Goal: Task Accomplishment & Management: Manage account settings

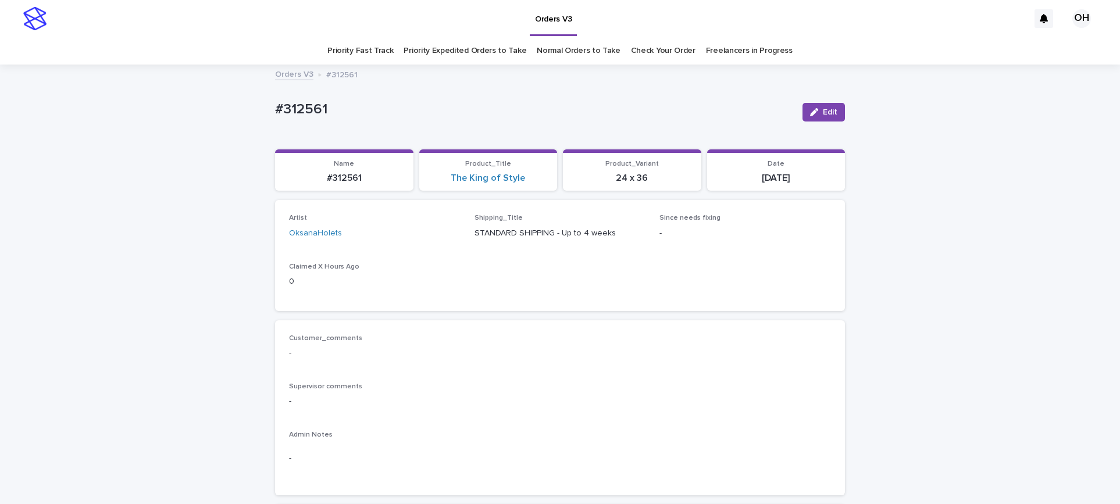
click at [656, 52] on link "Check Your Order" at bounding box center [663, 50] width 65 height 27
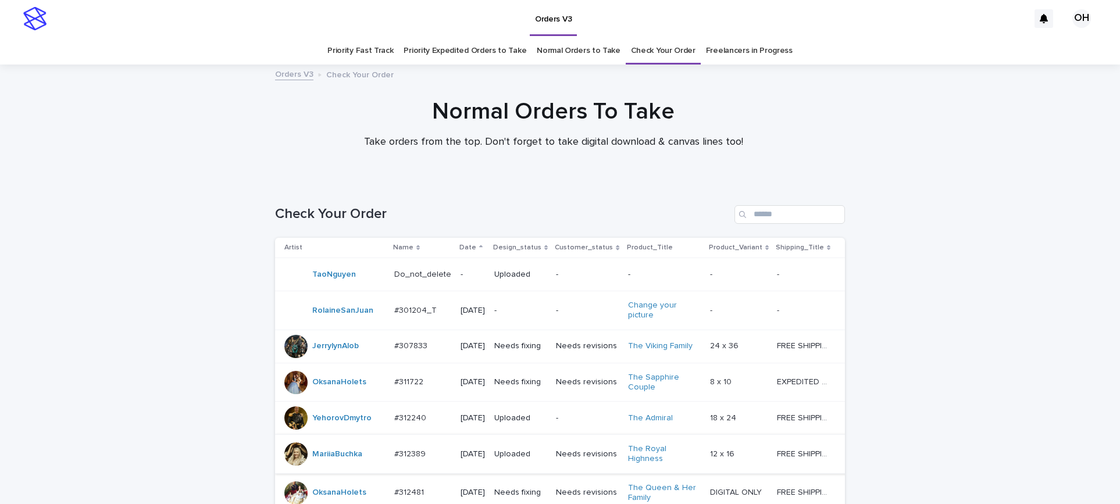
scroll to position [262, 0]
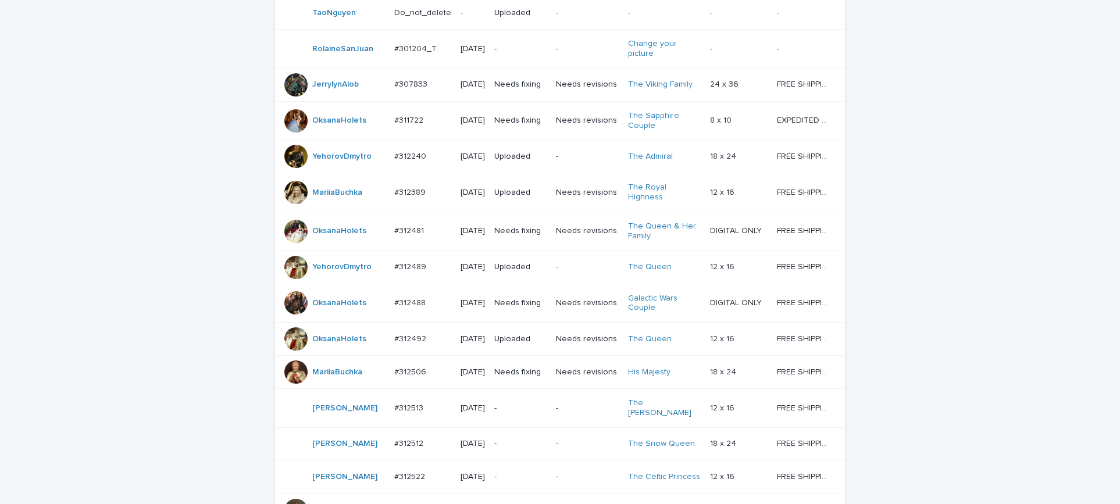
click at [409, 126] on p "#311722" at bounding box center [409, 119] width 31 height 12
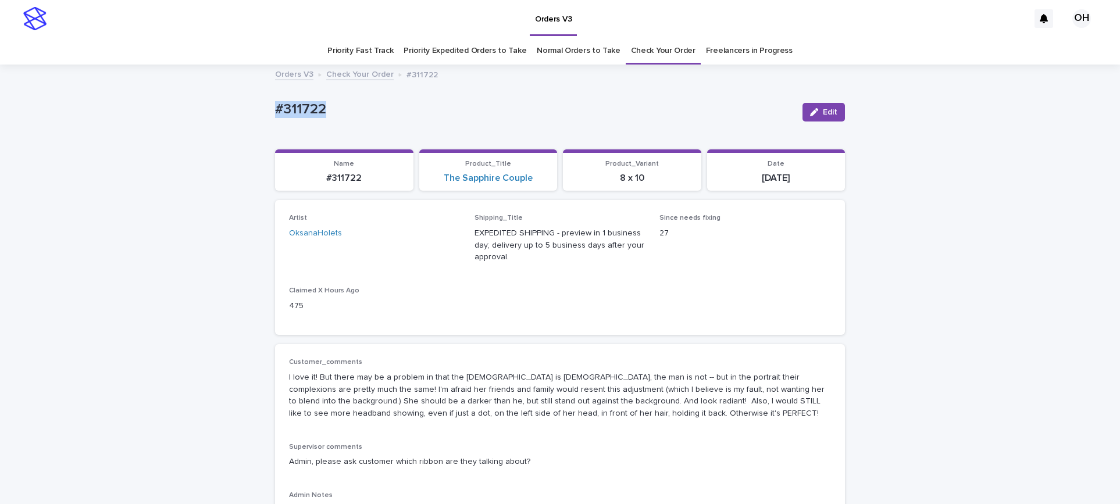
drag, startPoint x: 417, startPoint y: 105, endPoint x: 212, endPoint y: 121, distance: 206.0
copy p "#311722"
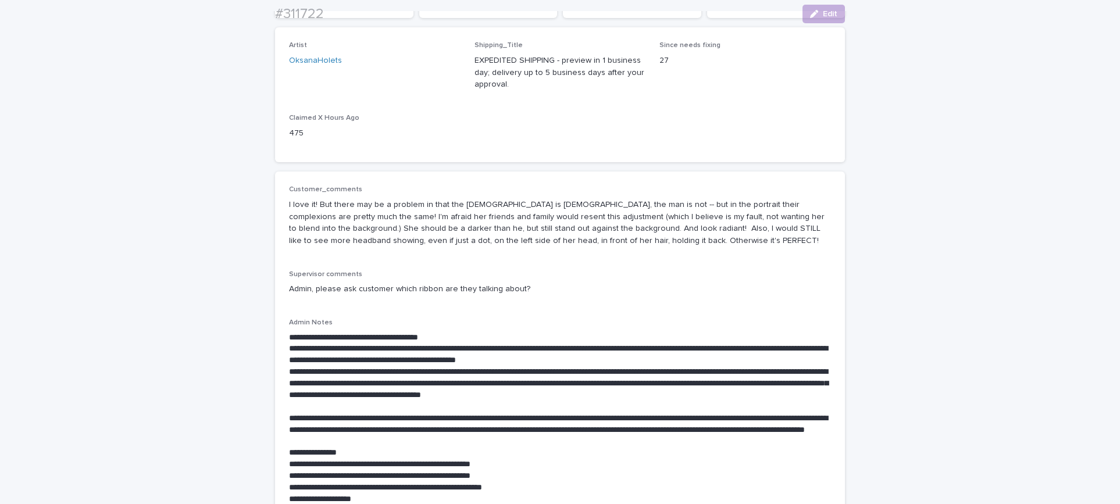
scroll to position [175, 0]
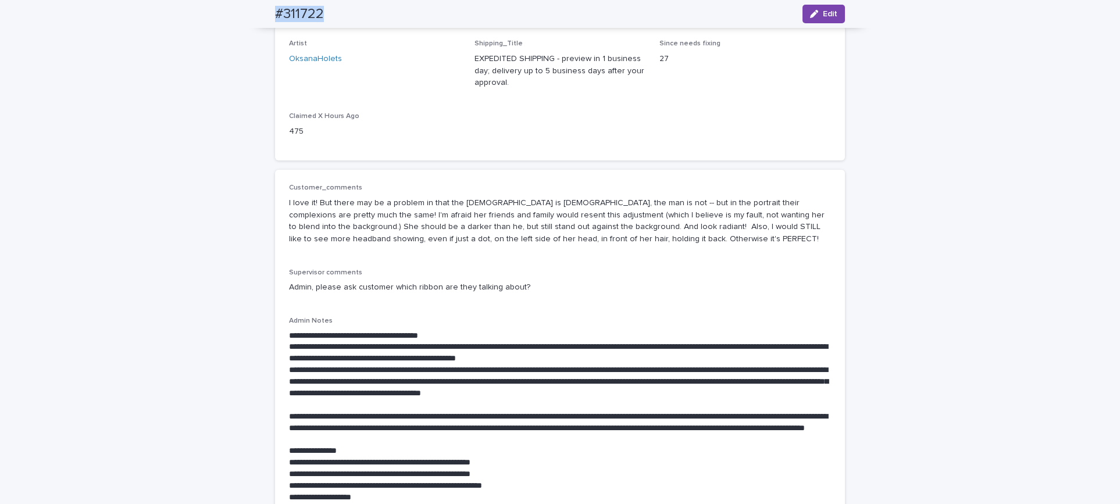
drag, startPoint x: 339, startPoint y: 13, endPoint x: 259, endPoint y: 5, distance: 80.1
click at [259, 5] on div "#311722 Edit" at bounding box center [560, 14] width 626 height 28
copy h2 "#311722"
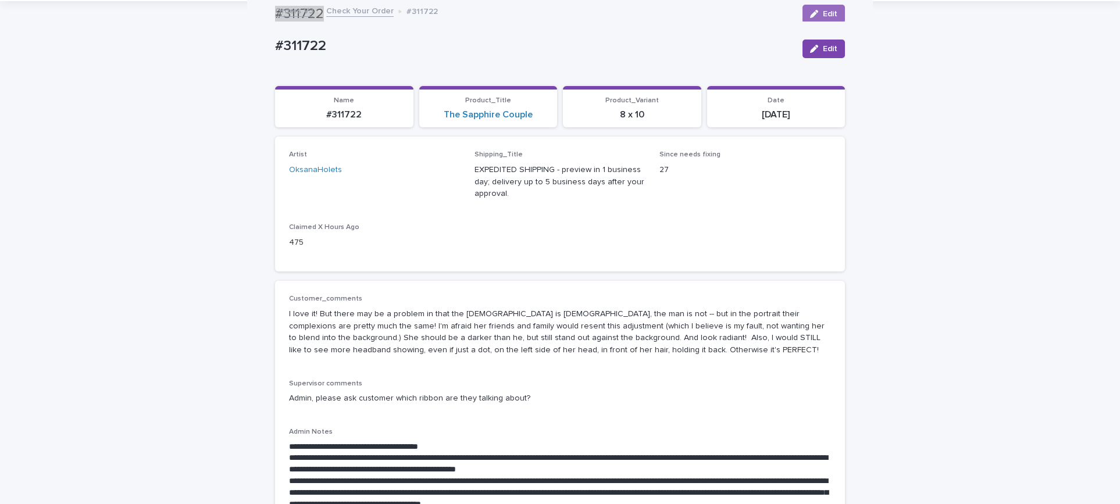
scroll to position [0, 0]
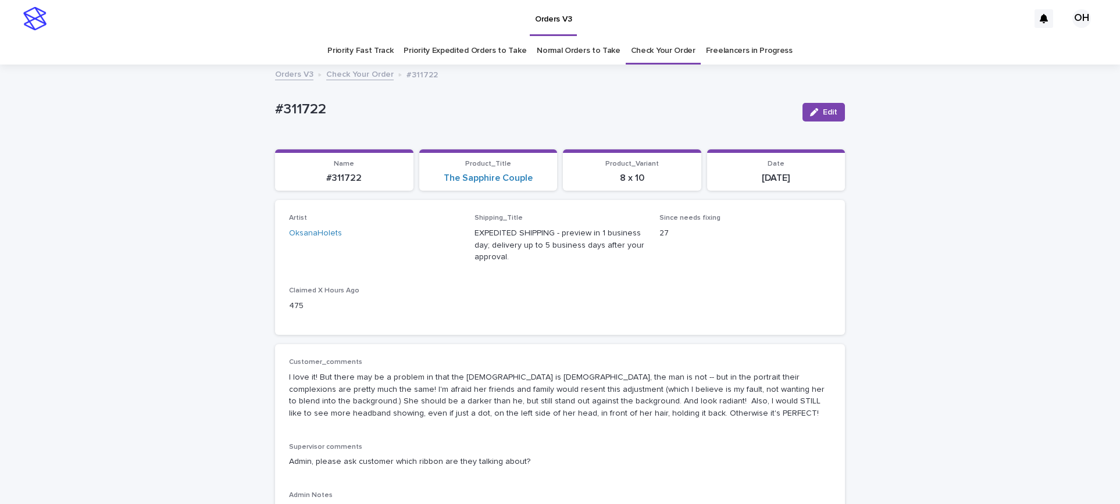
click at [670, 291] on div "Artist OksanaHolets Shipping_Title EXPEDITED SHIPPING - preview in 1 business d…" at bounding box center [560, 267] width 542 height 107
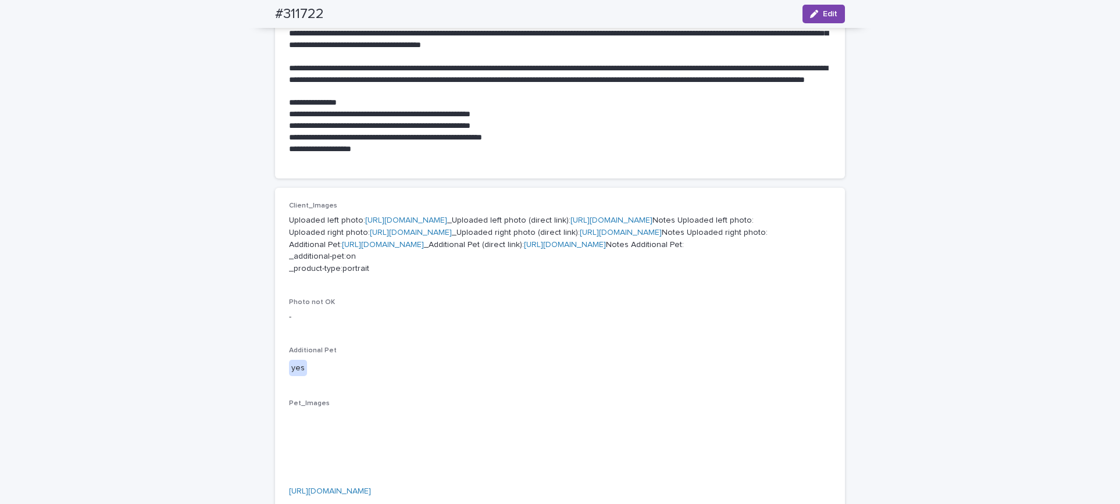
scroll to position [524, 0]
click at [398, 224] on link "[URL][DOMAIN_NAME]" at bounding box center [406, 220] width 82 height 8
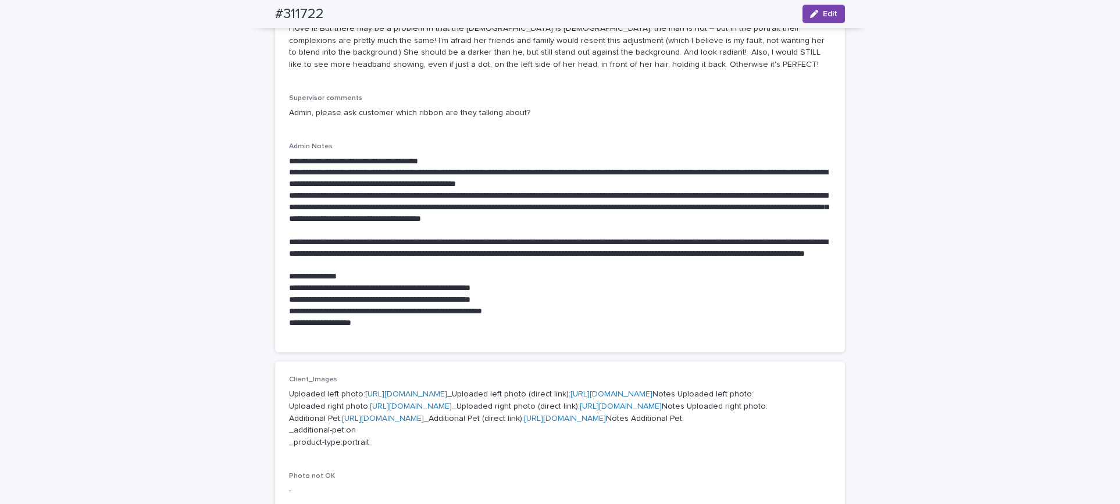
scroll to position [175, 0]
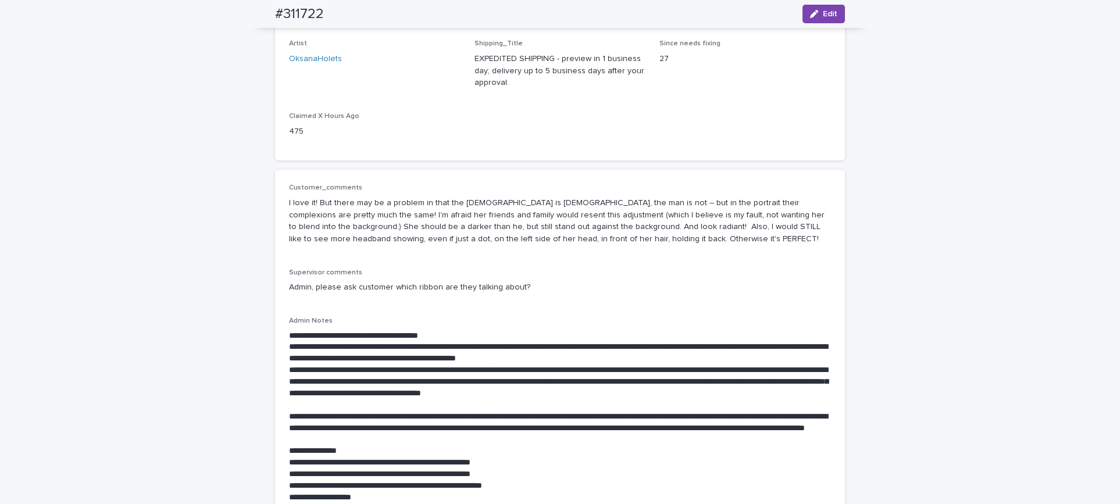
click at [759, 118] on div "Artist OksanaHolets Shipping_Title EXPEDITED SHIPPING - preview in 1 business d…" at bounding box center [560, 93] width 542 height 107
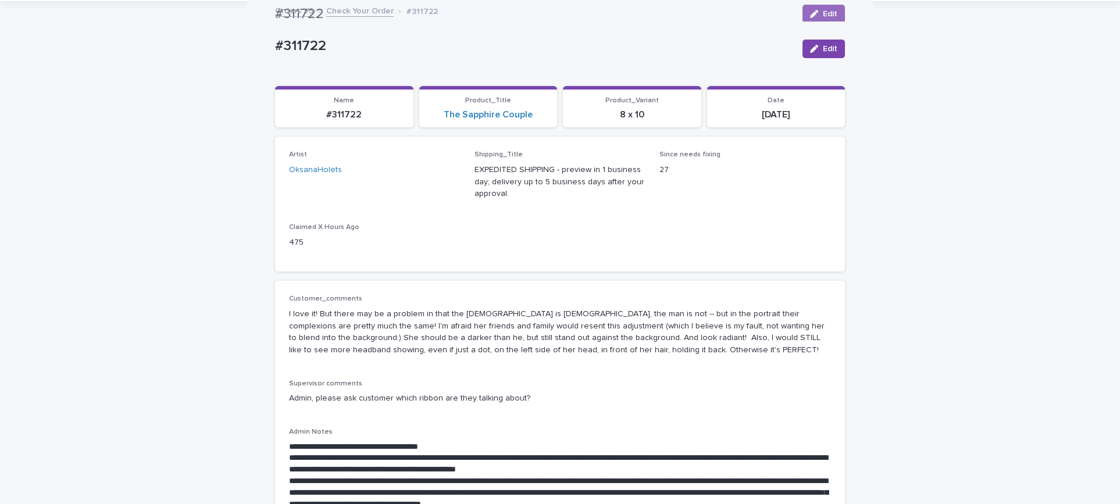
scroll to position [0, 0]
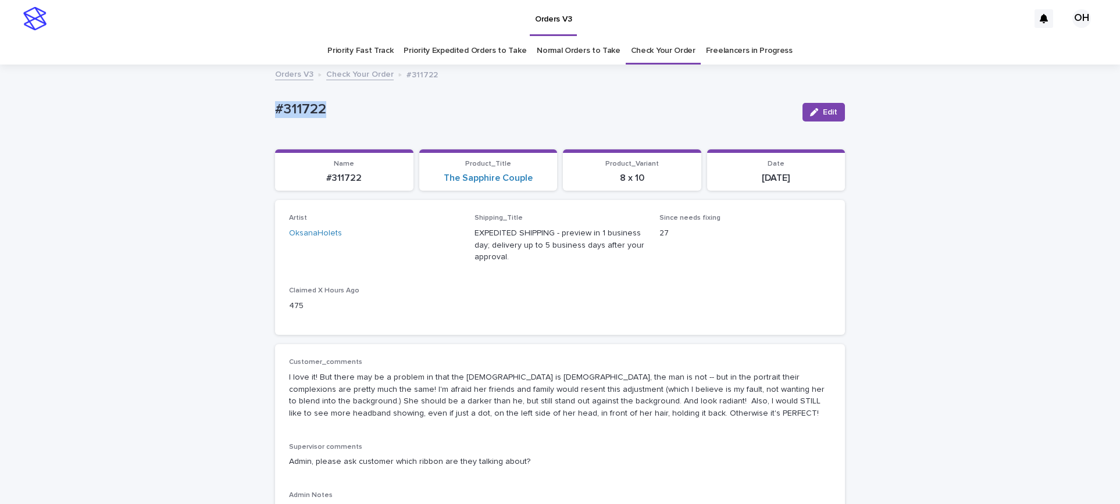
drag, startPoint x: 317, startPoint y: 119, endPoint x: 244, endPoint y: 126, distance: 73.6
copy p "#311722"
click at [514, 275] on div "Artist OksanaHolets Shipping_Title EXPEDITED SHIPPING - preview in 1 business d…" at bounding box center [560, 267] width 542 height 107
drag, startPoint x: 337, startPoint y: 124, endPoint x: 188, endPoint y: 123, distance: 149.5
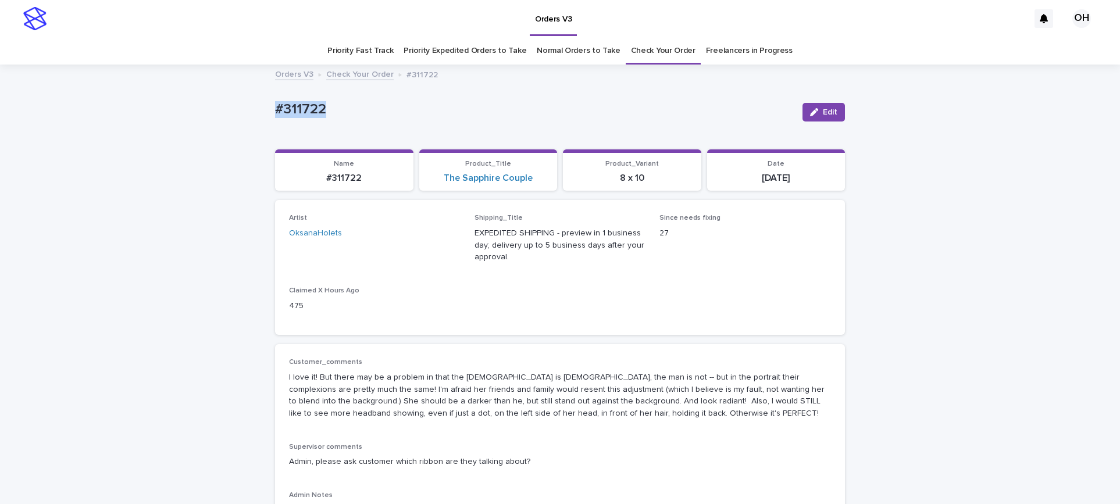
drag, startPoint x: 960, startPoint y: 246, endPoint x: 954, endPoint y: 232, distance: 15.4
drag, startPoint x: 328, startPoint y: 108, endPoint x: 273, endPoint y: 112, distance: 54.8
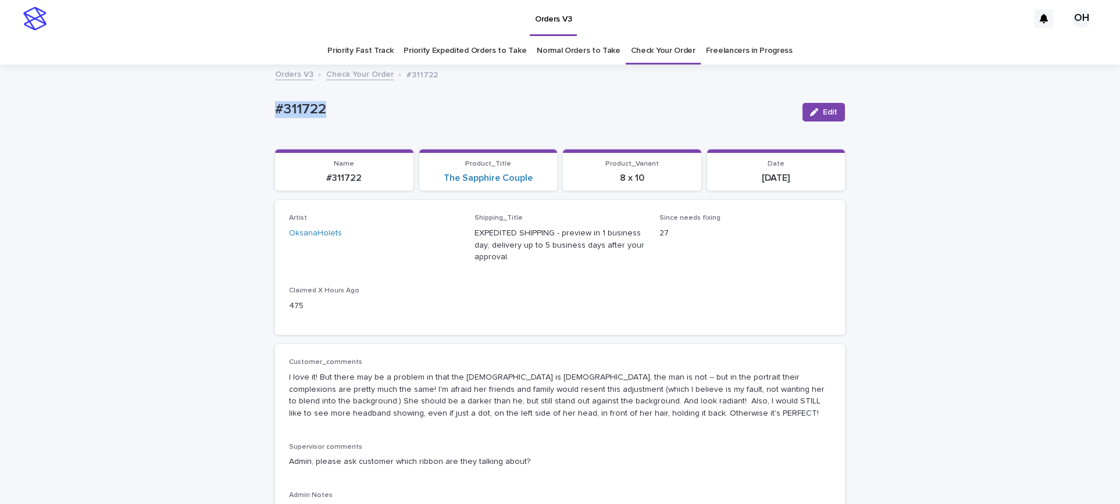
copy p "#311722"
click at [611, 321] on div "Artist OksanaHolets Shipping_Title EXPEDITED SHIPPING - preview in 1 business d…" at bounding box center [560, 267] width 570 height 135
click at [814, 102] on div "Edit" at bounding box center [821, 112] width 47 height 47
click at [817, 110] on button "Edit" at bounding box center [824, 112] width 42 height 19
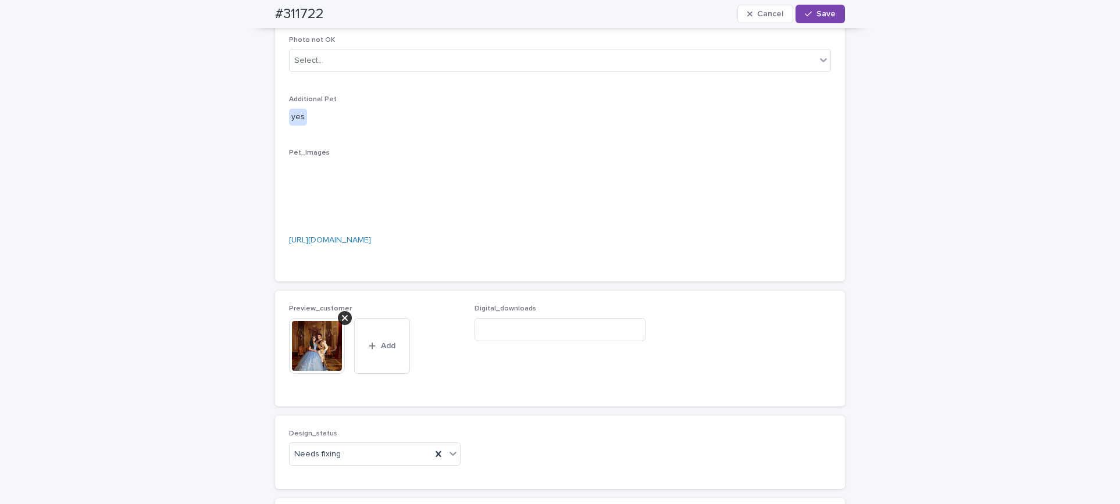
scroll to position [1134, 0]
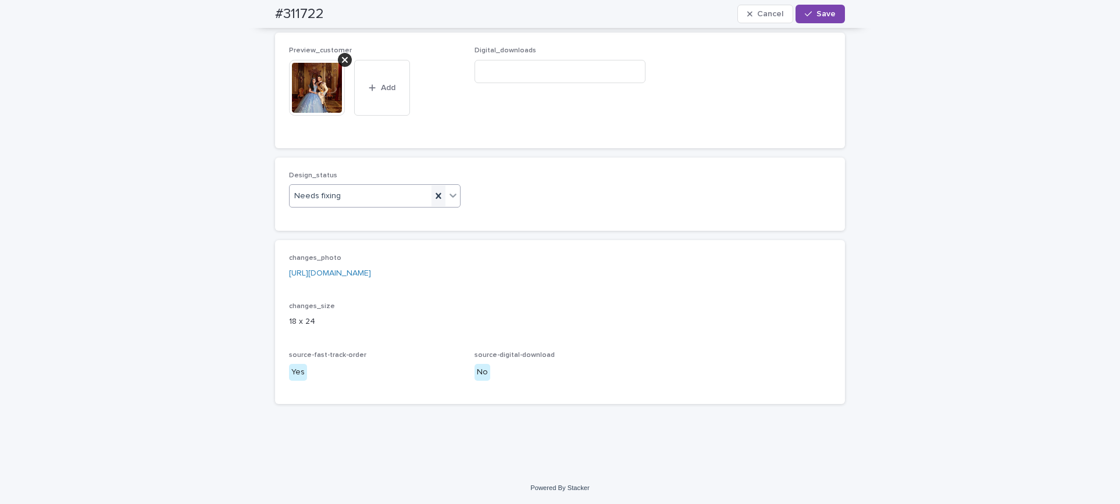
click at [433, 202] on icon at bounding box center [439, 196] width 12 height 12
click at [430, 206] on div "Select..." at bounding box center [368, 196] width 156 height 19
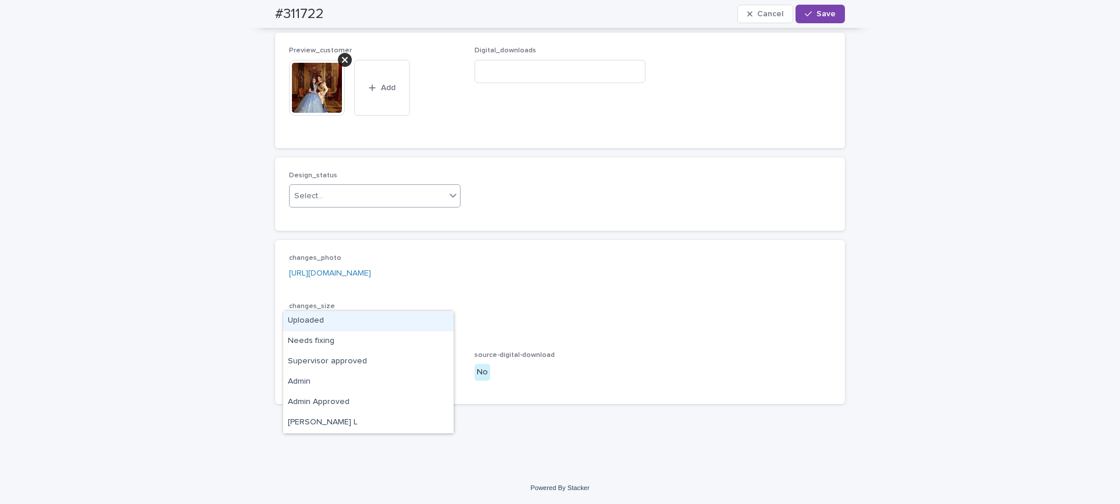
click at [351, 321] on div "Uploaded" at bounding box center [368, 321] width 170 height 20
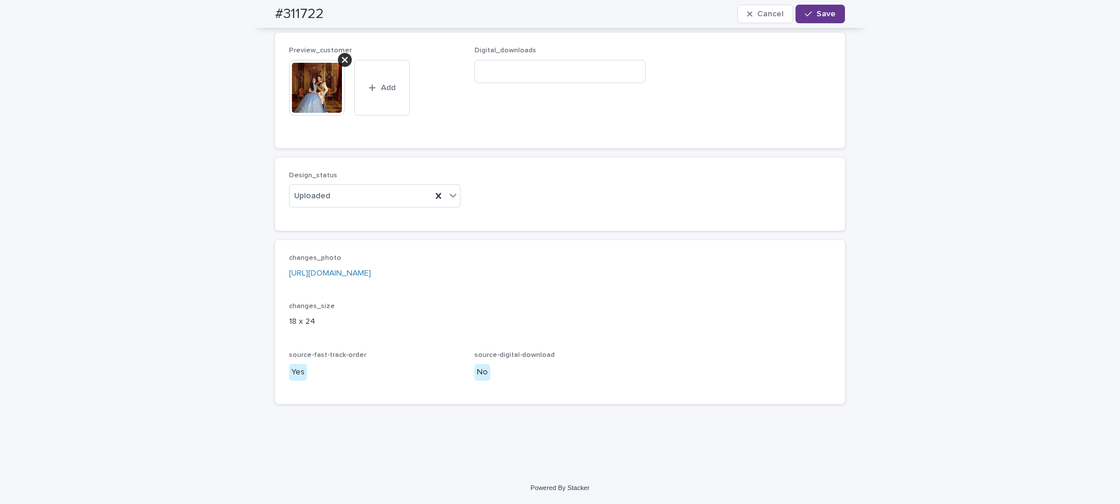
click at [822, 5] on button "Save" at bounding box center [820, 14] width 49 height 19
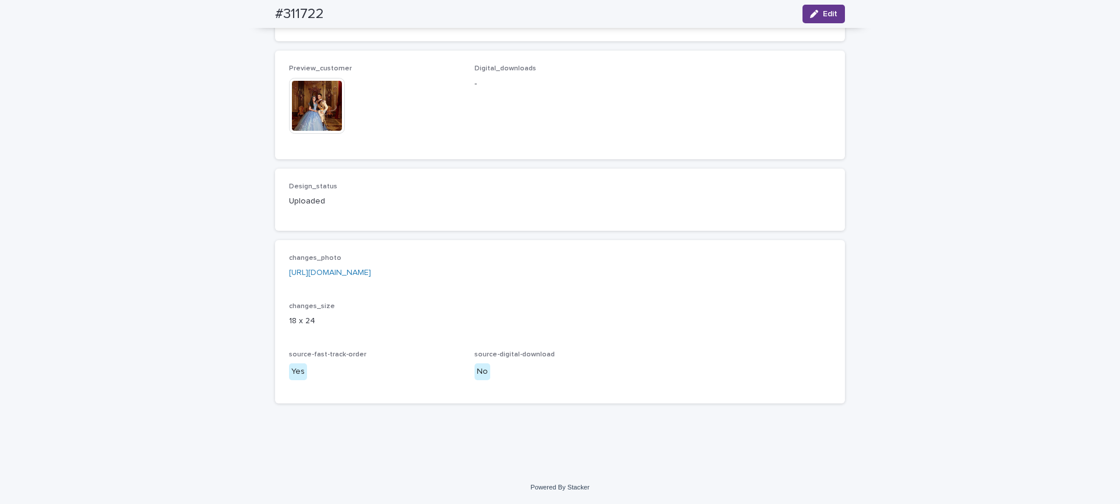
click at [810, 10] on icon "button" at bounding box center [814, 14] width 8 height 8
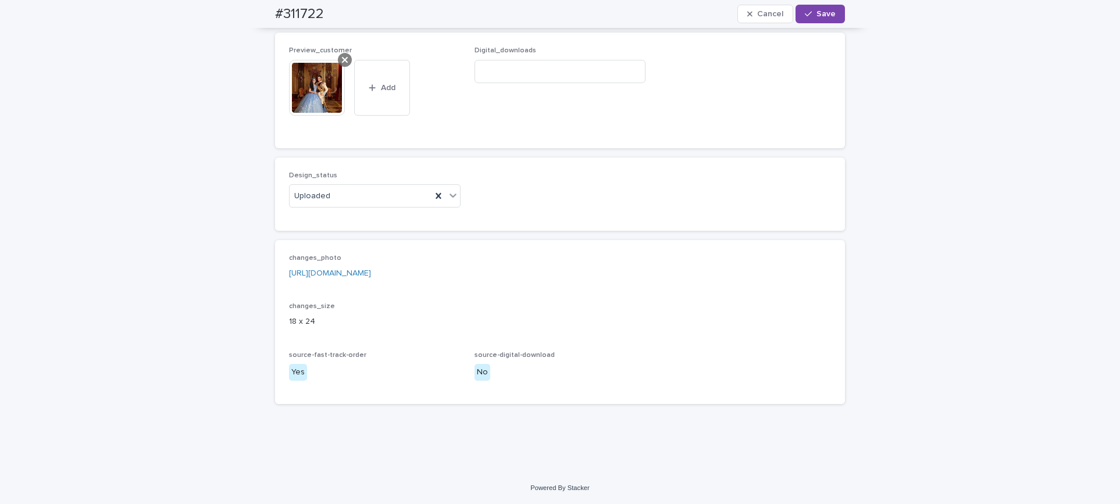
click at [342, 65] on icon at bounding box center [345, 59] width 6 height 9
click at [316, 115] on span "Add" at bounding box center [323, 111] width 15 height 8
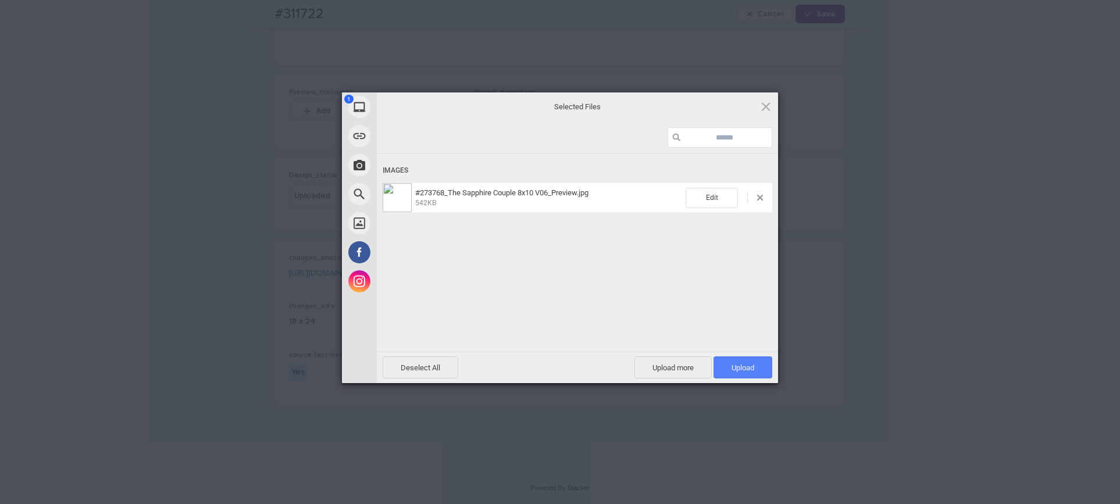
click at [760, 369] on span "Upload 1" at bounding box center [743, 368] width 59 height 22
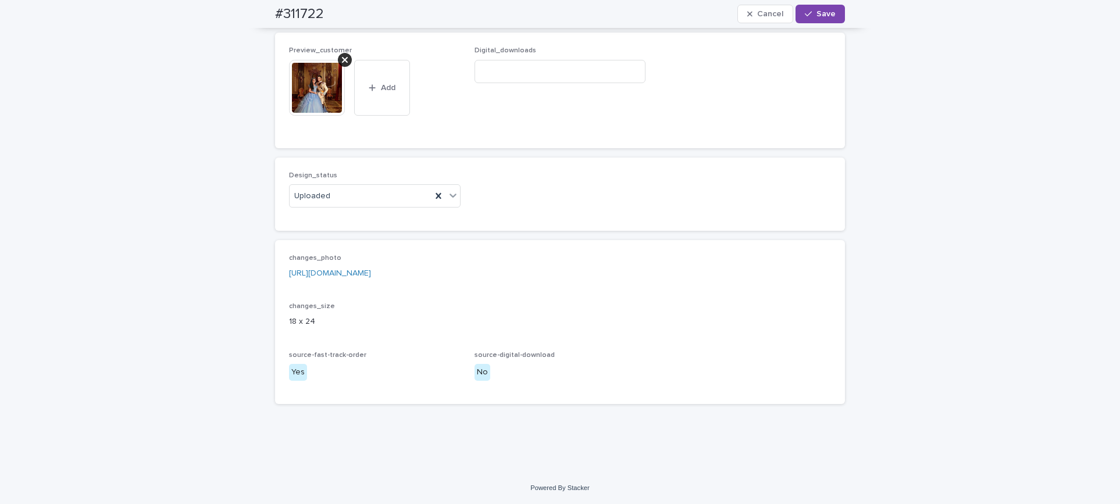
drag, startPoint x: 882, startPoint y: 300, endPoint x: 850, endPoint y: 308, distance: 33.0
click at [817, 13] on span "Save" at bounding box center [826, 14] width 19 height 8
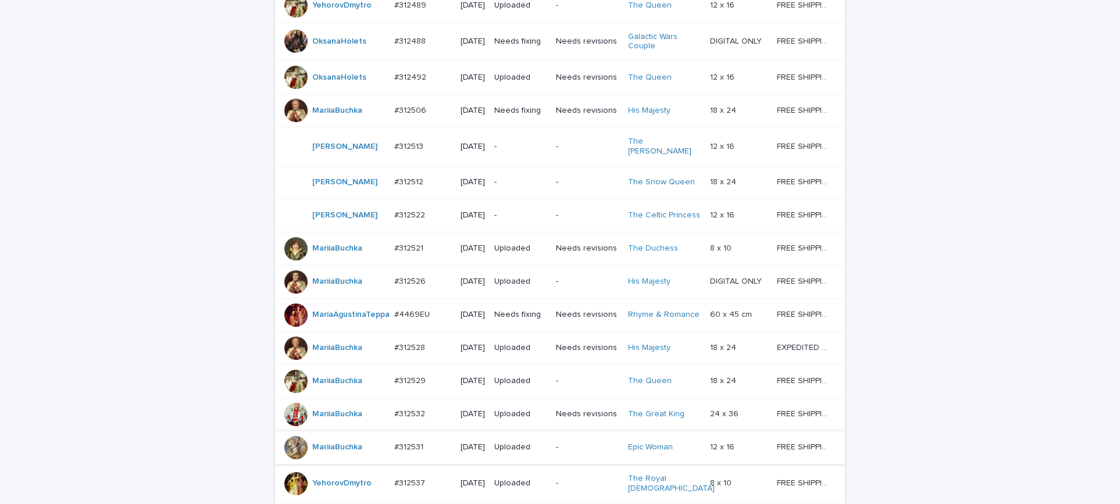
scroll to position [349, 0]
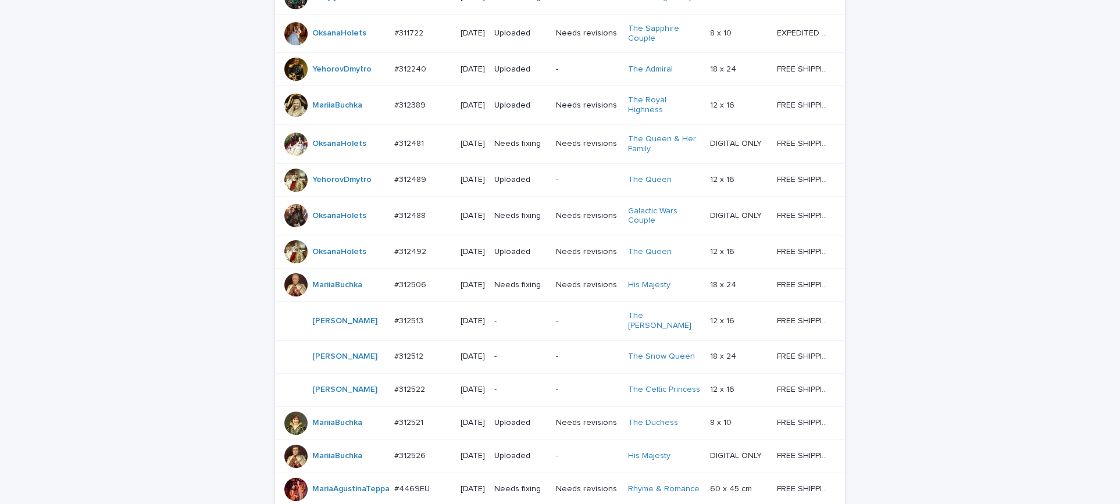
click at [411, 257] on p "#312492" at bounding box center [411, 251] width 34 height 12
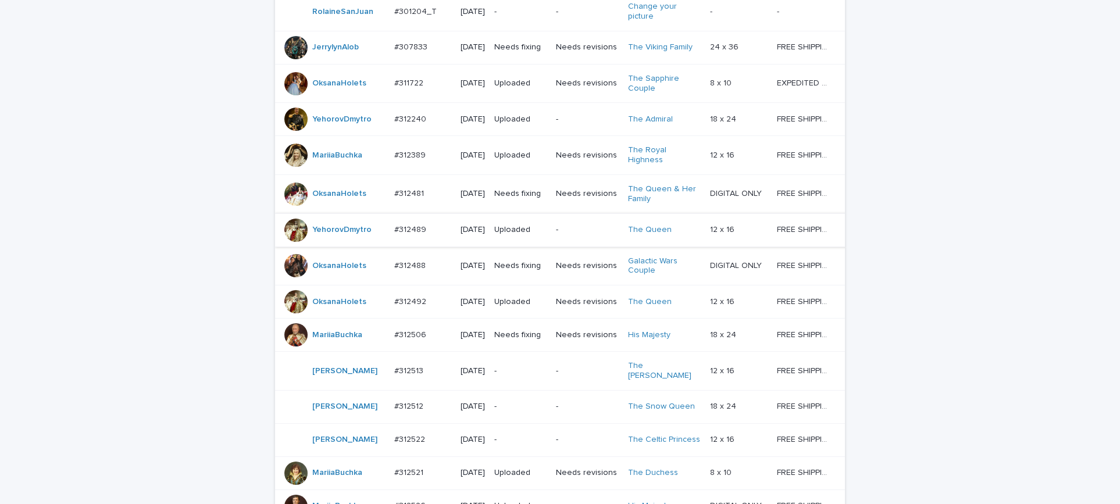
scroll to position [386, 0]
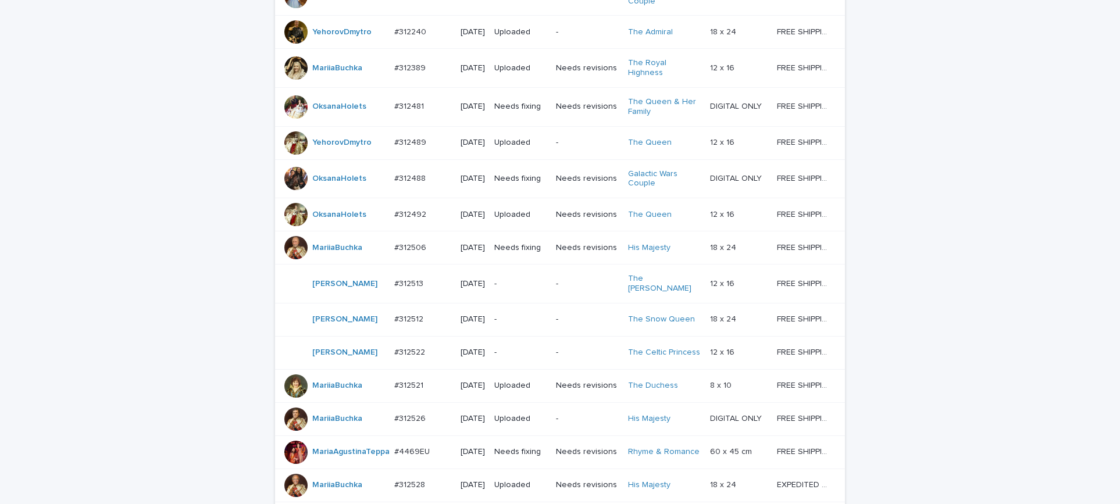
click at [406, 184] on p "#312488" at bounding box center [411, 178] width 34 height 12
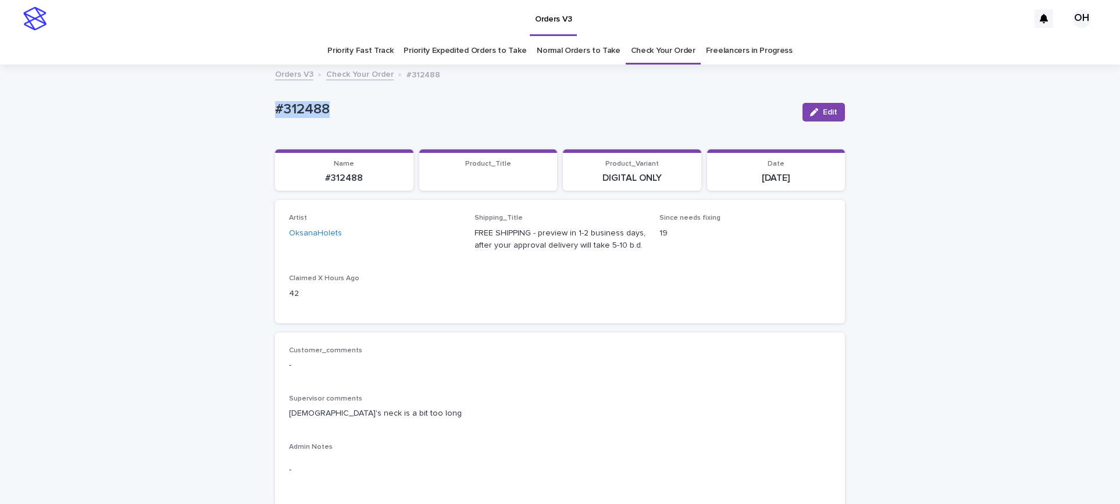
drag, startPoint x: 361, startPoint y: 111, endPoint x: 257, endPoint y: 119, distance: 104.4
copy p "#312488"
click at [684, 287] on div "Artist OksanaHolets Shipping_Title FREE SHIPPING - preview in 1-2 business days…" at bounding box center [560, 261] width 542 height 95
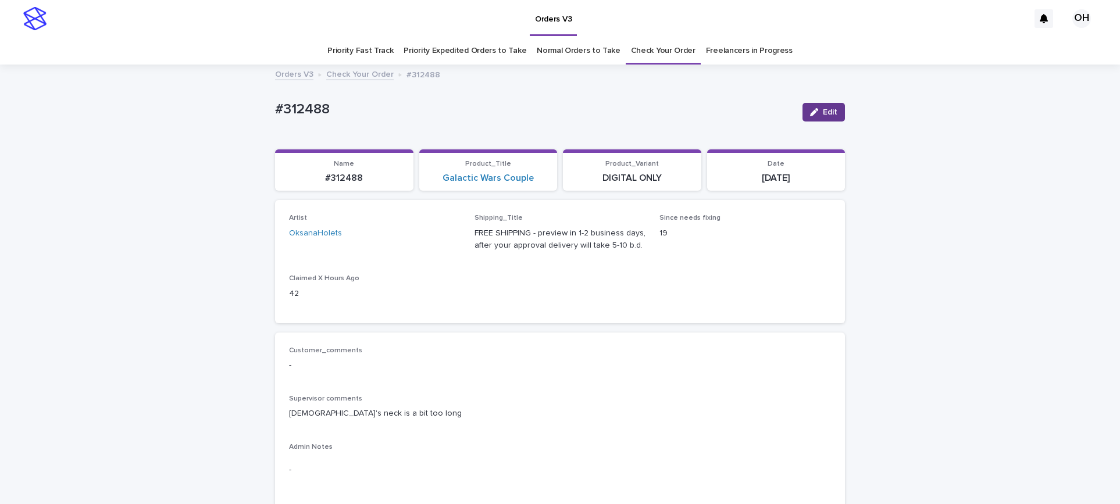
click at [829, 109] on span "Edit" at bounding box center [830, 112] width 15 height 8
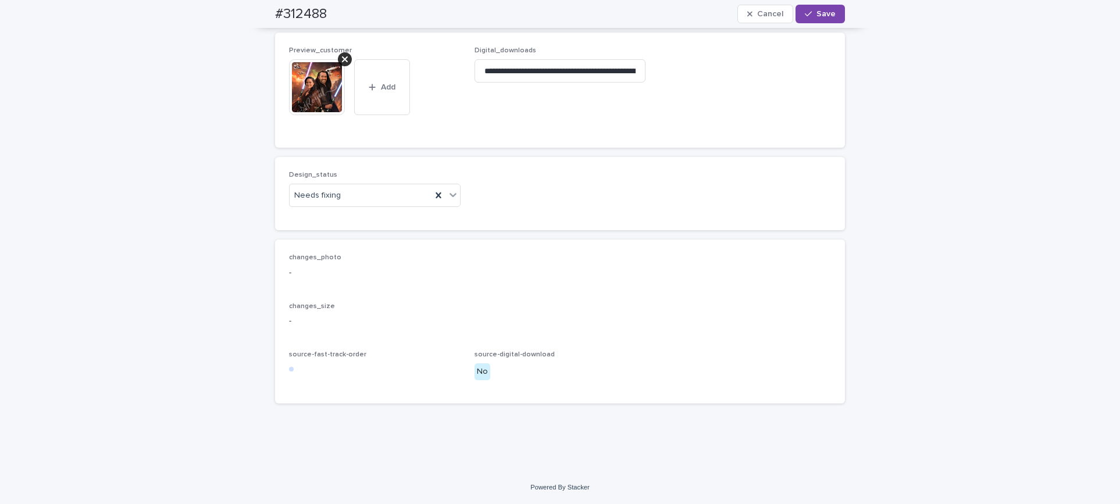
scroll to position [1443, 0]
click at [340, 52] on div at bounding box center [345, 59] width 14 height 14
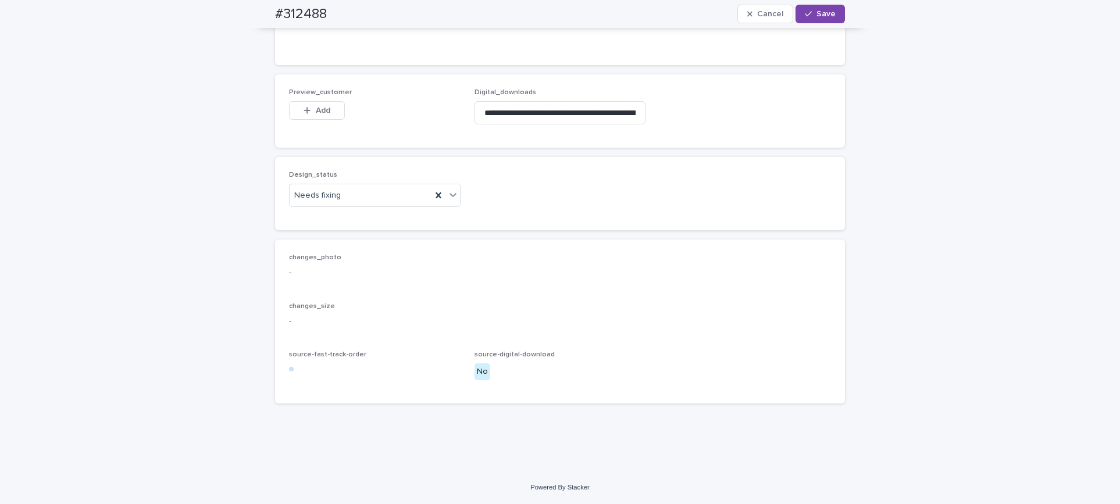
scroll to position [1401, 0]
click at [318, 101] on button "Add" at bounding box center [317, 110] width 56 height 19
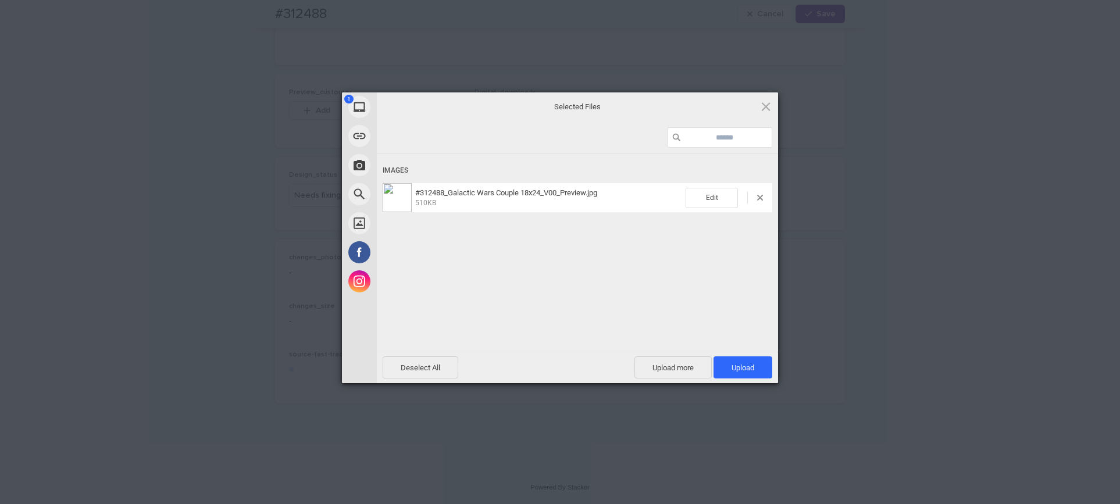
click at [638, 288] on div "Images #312488_Galactic Wars Couple 18x24_V00_Preview.jpg 510KB Edit" at bounding box center [577, 251] width 401 height 195
click at [743, 368] on span "Upload 1" at bounding box center [743, 368] width 23 height 9
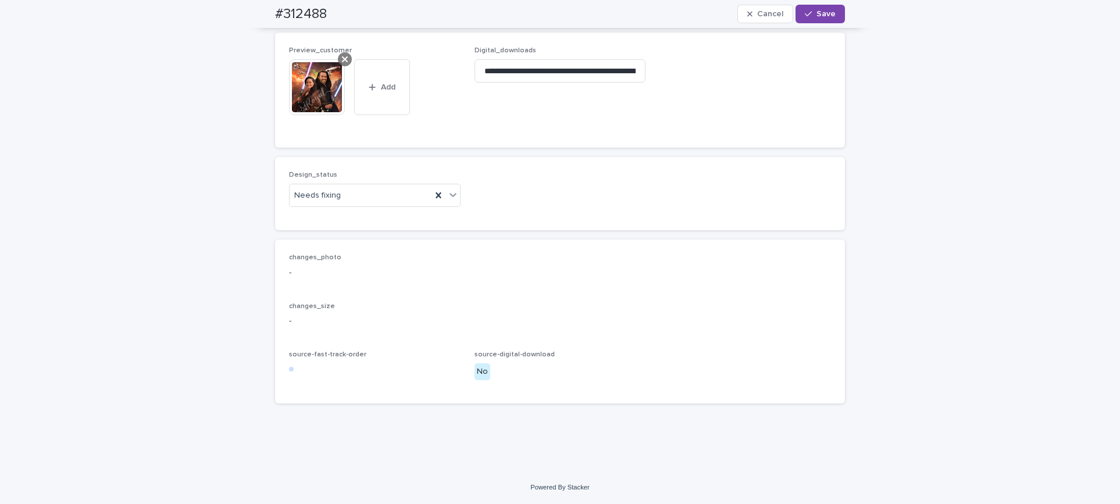
click at [342, 64] on icon at bounding box center [345, 59] width 6 height 9
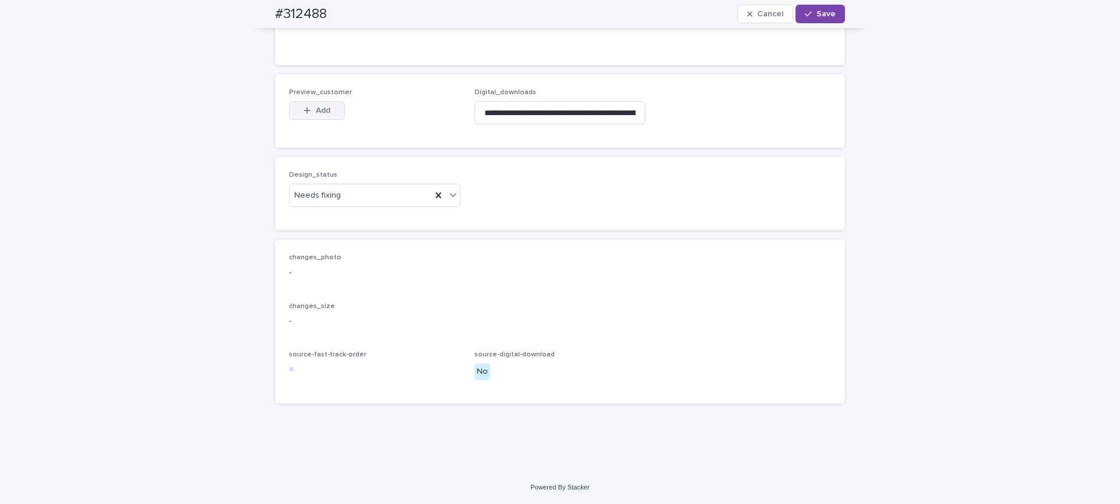
click at [322, 111] on span "Add" at bounding box center [323, 110] width 15 height 8
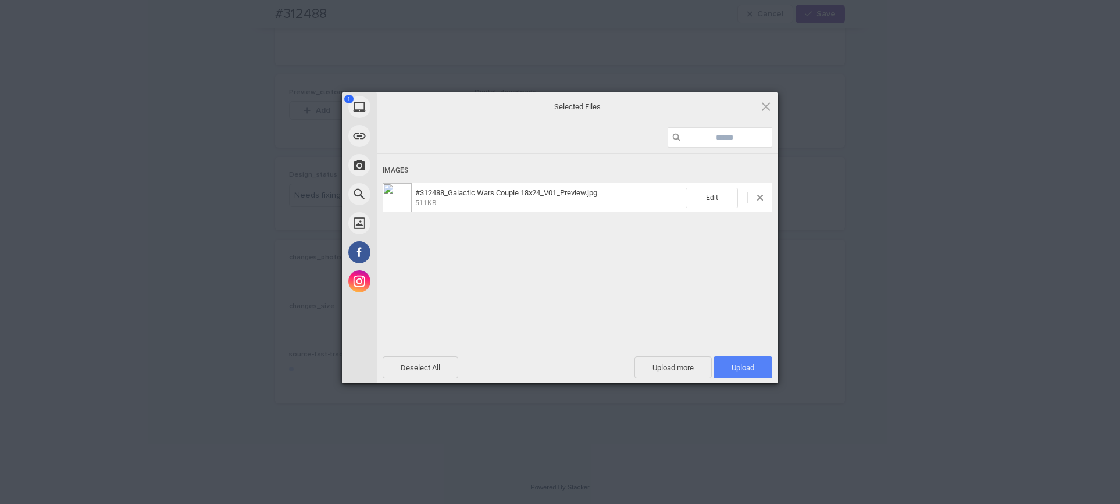
click at [767, 362] on span "Upload 1" at bounding box center [743, 368] width 59 height 22
click at [1023, 272] on div "My Device Link (URL) Take Photo Web Search Unsplash Facebook Instagram Uploaded…" at bounding box center [560, 252] width 1120 height 504
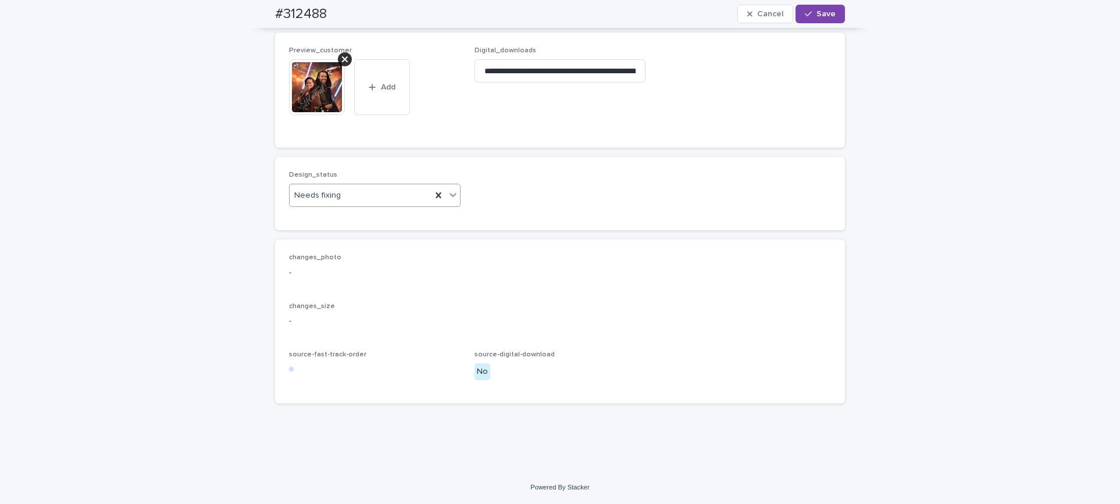
click at [372, 205] on div "Needs fixing" at bounding box center [361, 195] width 142 height 19
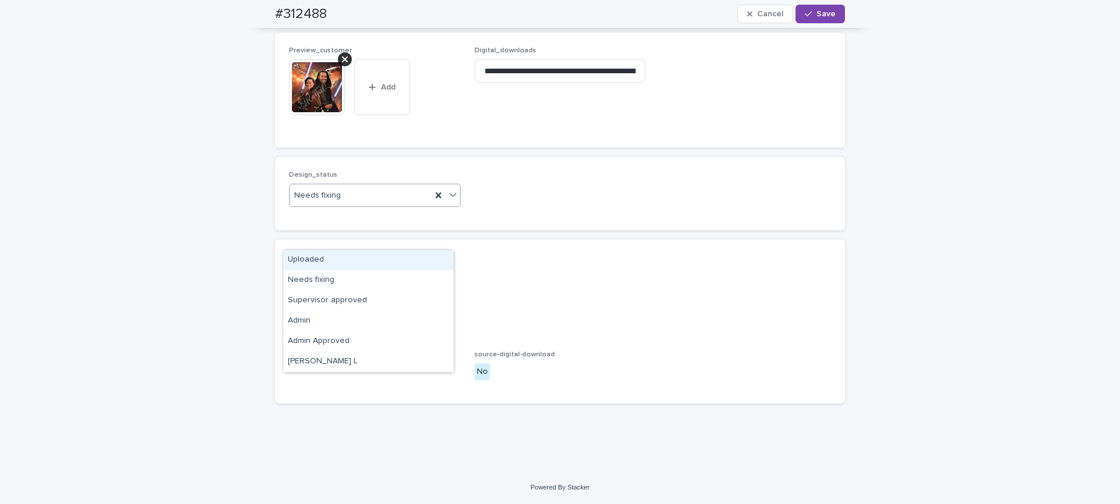
click at [309, 259] on div "Uploaded" at bounding box center [368, 260] width 170 height 20
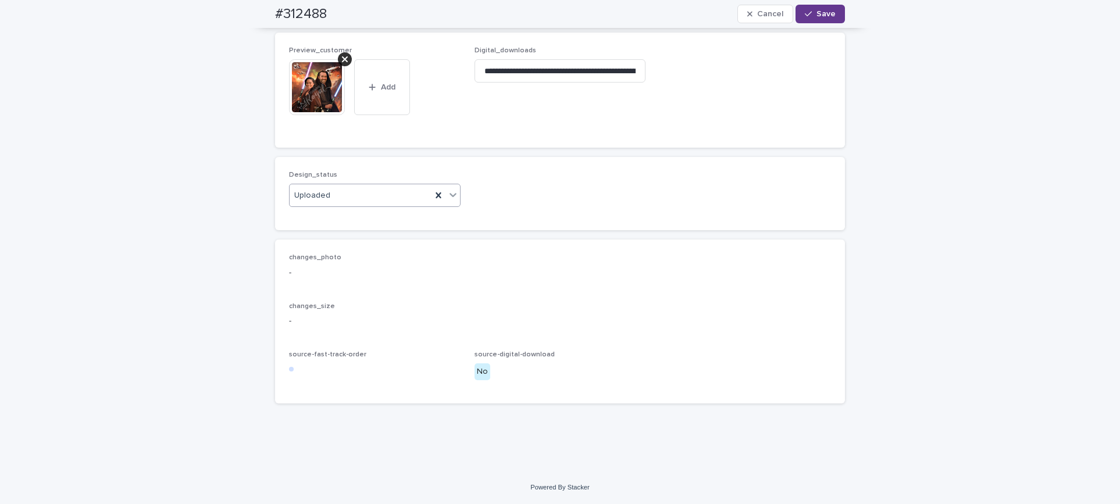
click at [826, 10] on span "Save" at bounding box center [826, 14] width 19 height 8
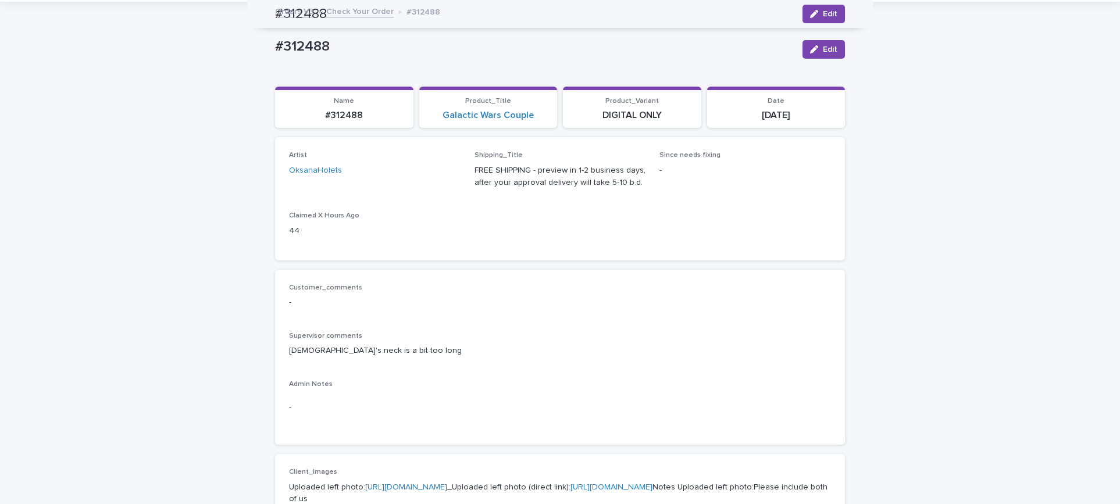
scroll to position [0, 0]
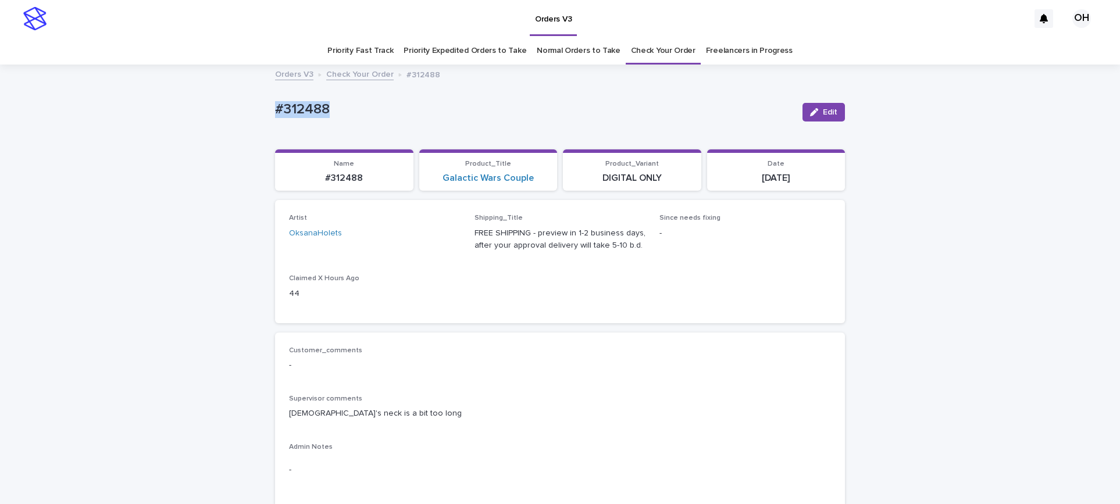
drag, startPoint x: 253, startPoint y: 119, endPoint x: 261, endPoint y: 118, distance: 8.3
copy p "#312488"
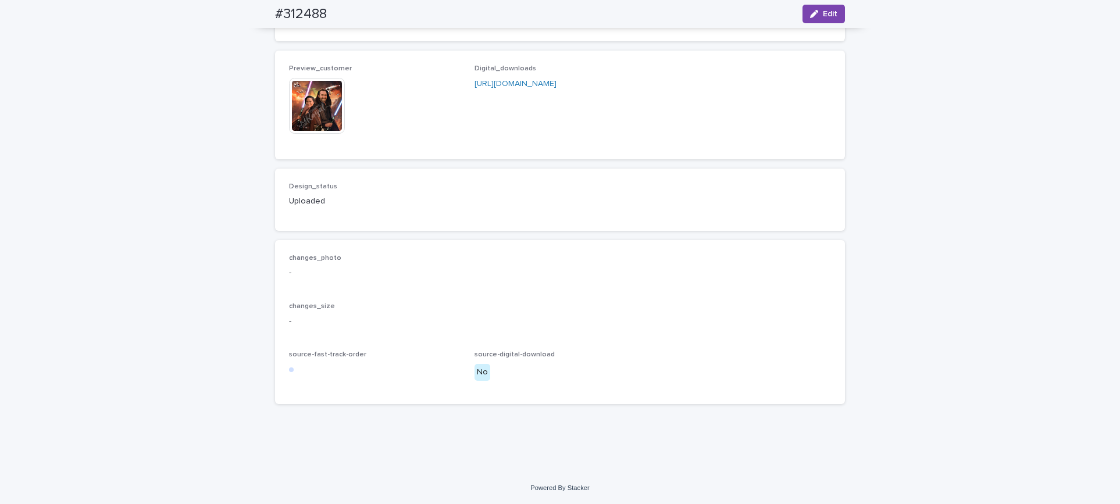
scroll to position [1222, 0]
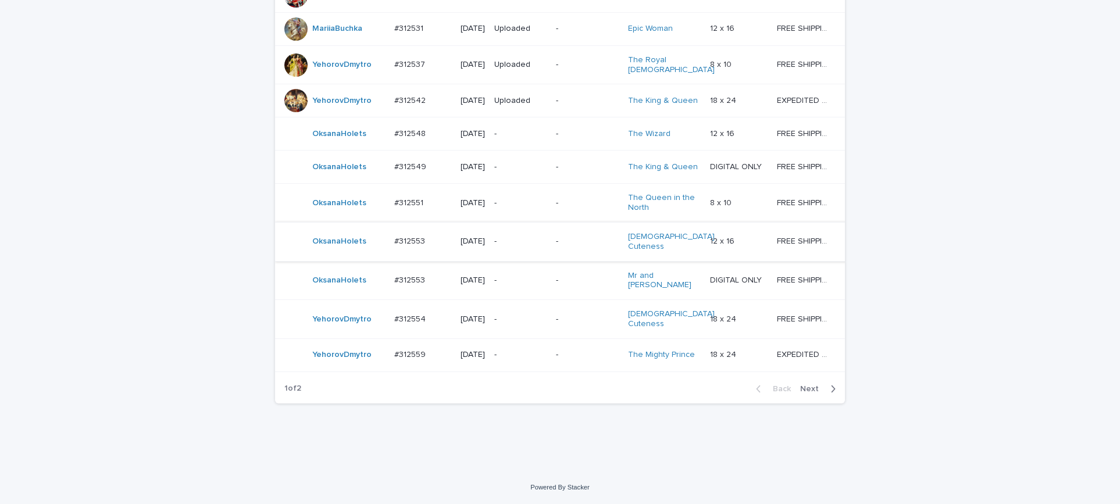
scroll to position [1042, 0]
click at [400, 124] on div "#312548 #312548" at bounding box center [422, 133] width 57 height 19
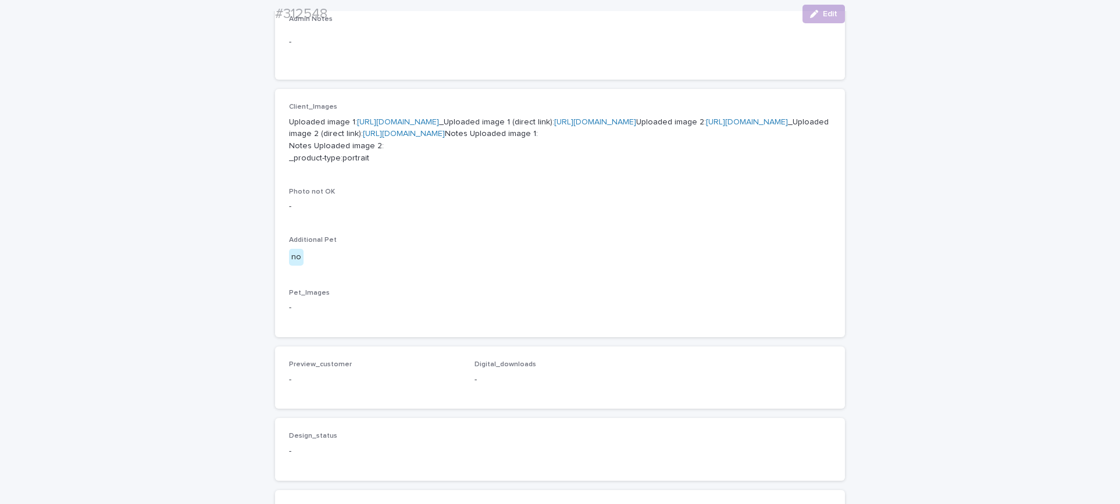
scroll to position [436, 0]
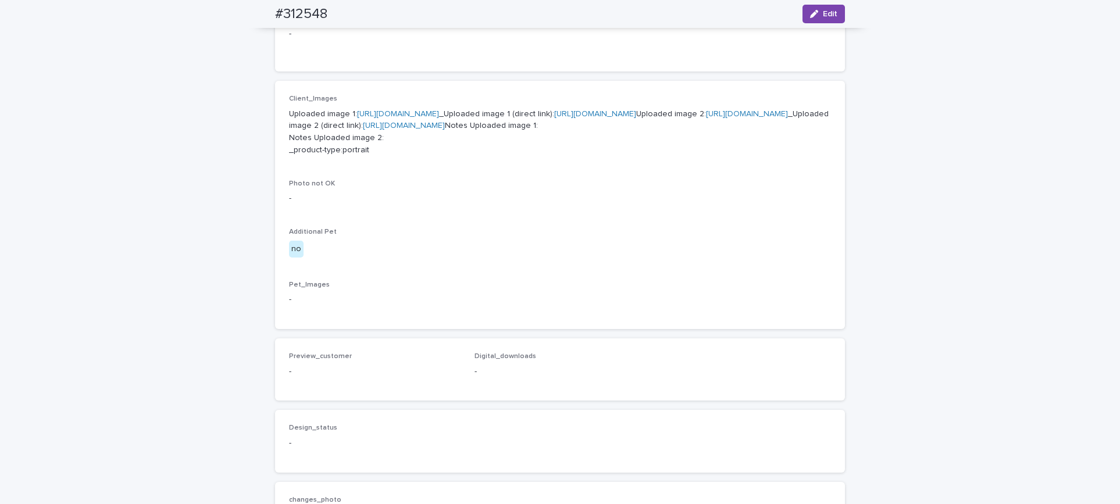
click at [415, 120] on p "Uploaded image 1: [URL][DOMAIN_NAME] _Uploaded image 1 (direct link): [URL][DOM…" at bounding box center [560, 132] width 542 height 48
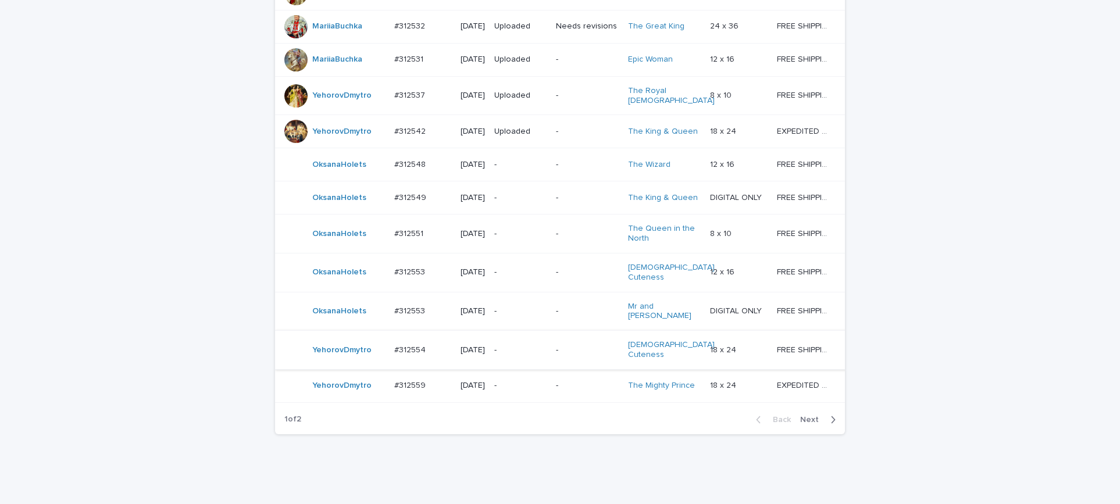
scroll to position [1042, 0]
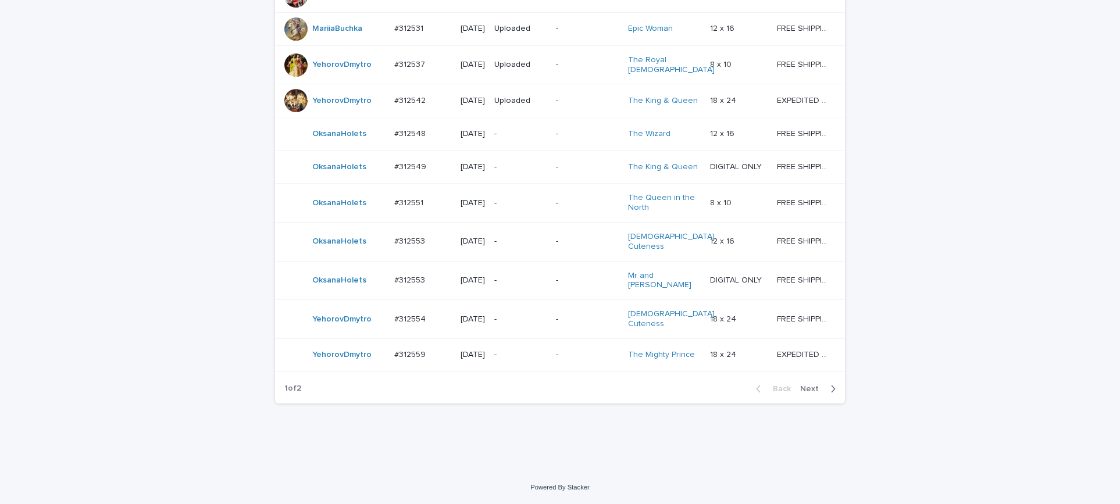
click at [399, 168] on div "#312549 #312549" at bounding box center [422, 167] width 57 height 19
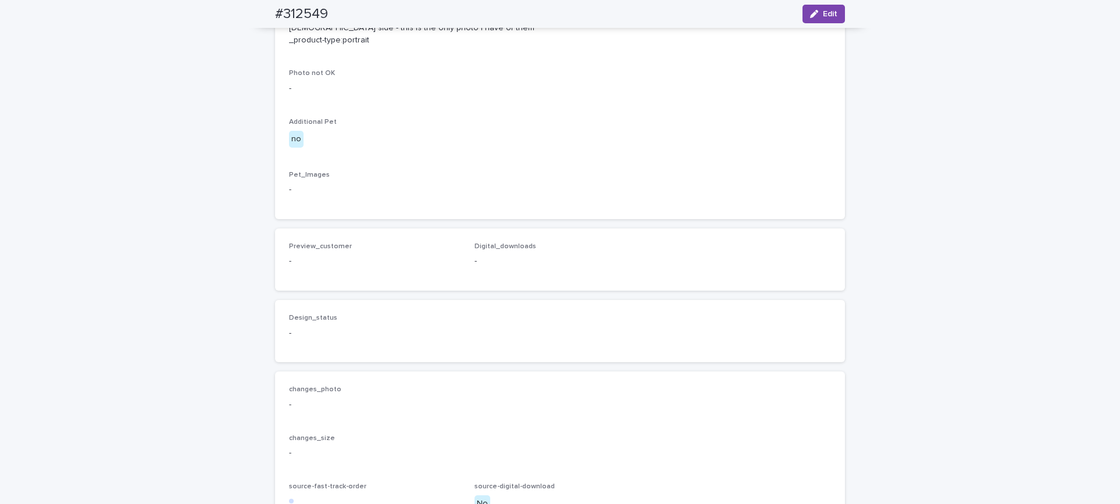
scroll to position [436, 0]
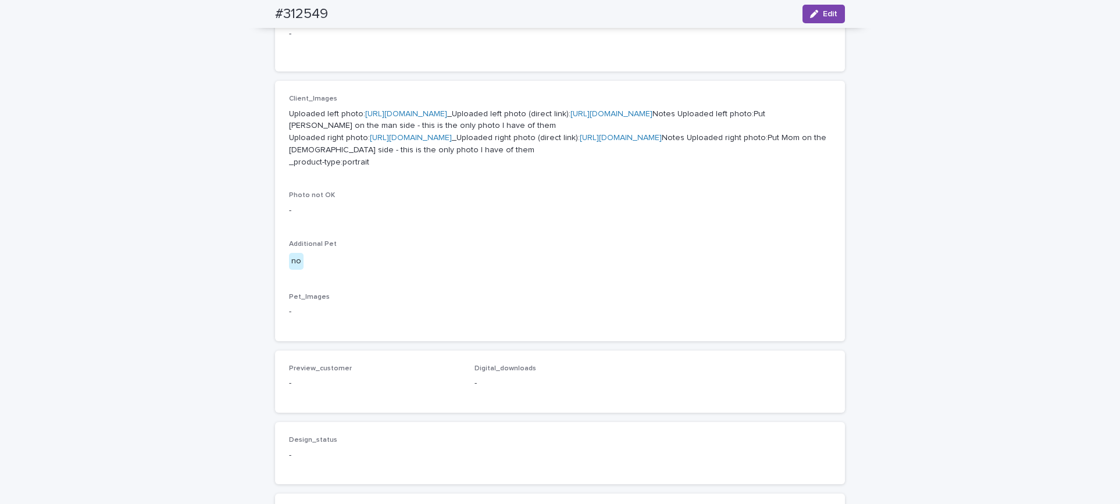
click at [425, 115] on link "[URL][DOMAIN_NAME]" at bounding box center [406, 114] width 82 height 8
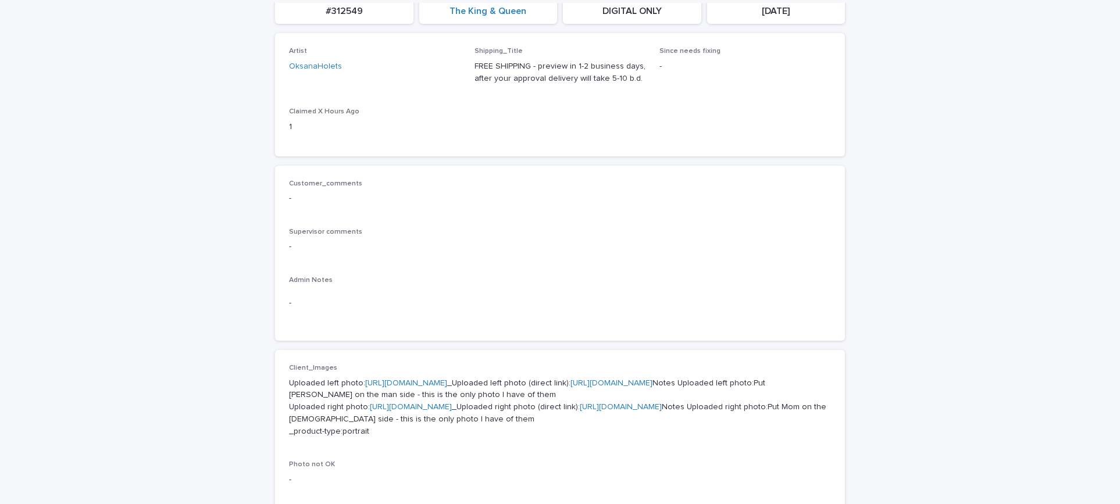
scroll to position [262, 0]
